Goal: Information Seeking & Learning: Check status

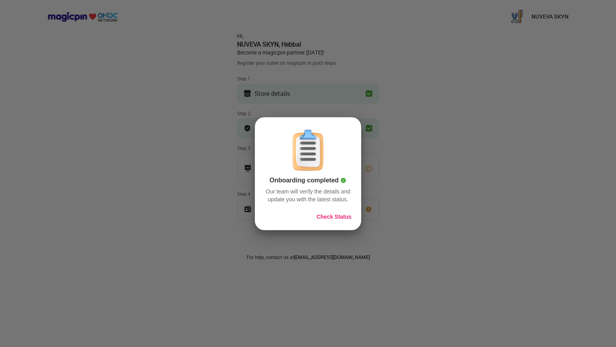
click at [339, 218] on button "Check Status" at bounding box center [333, 217] width 35 height 8
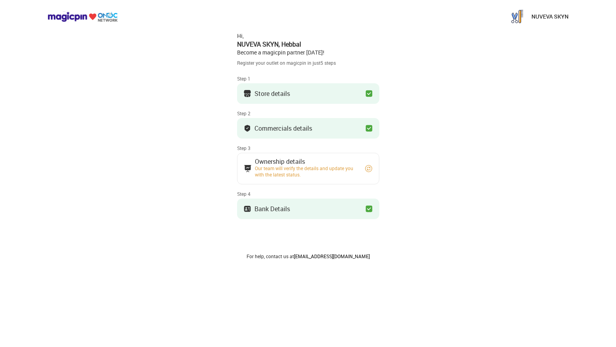
click at [333, 168] on div "Our team will verify the details and update you with the latest status." at bounding box center [306, 171] width 103 height 13
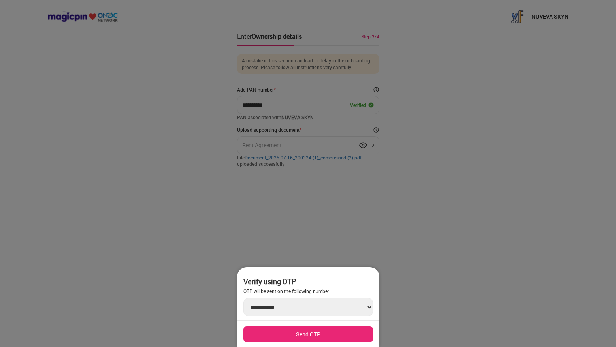
click at [432, 160] on div at bounding box center [308, 173] width 616 height 347
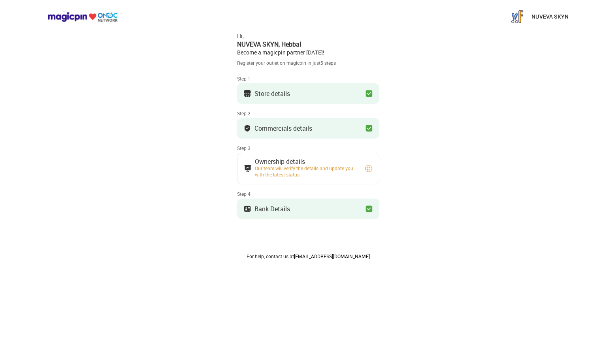
click at [342, 171] on div "Our team will verify the details and update you with the latest status." at bounding box center [306, 171] width 103 height 13
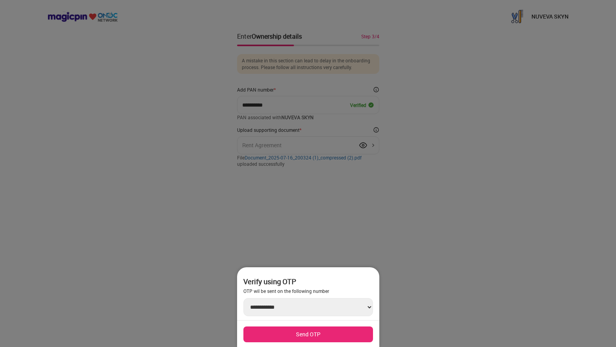
click at [381, 242] on div at bounding box center [308, 173] width 616 height 347
drag, startPoint x: 330, startPoint y: 327, endPoint x: 357, endPoint y: 237, distance: 94.3
click at [356, 24] on div "**********" at bounding box center [308, 24] width 142 height 0
